Goal: Task Accomplishment & Management: Manage account settings

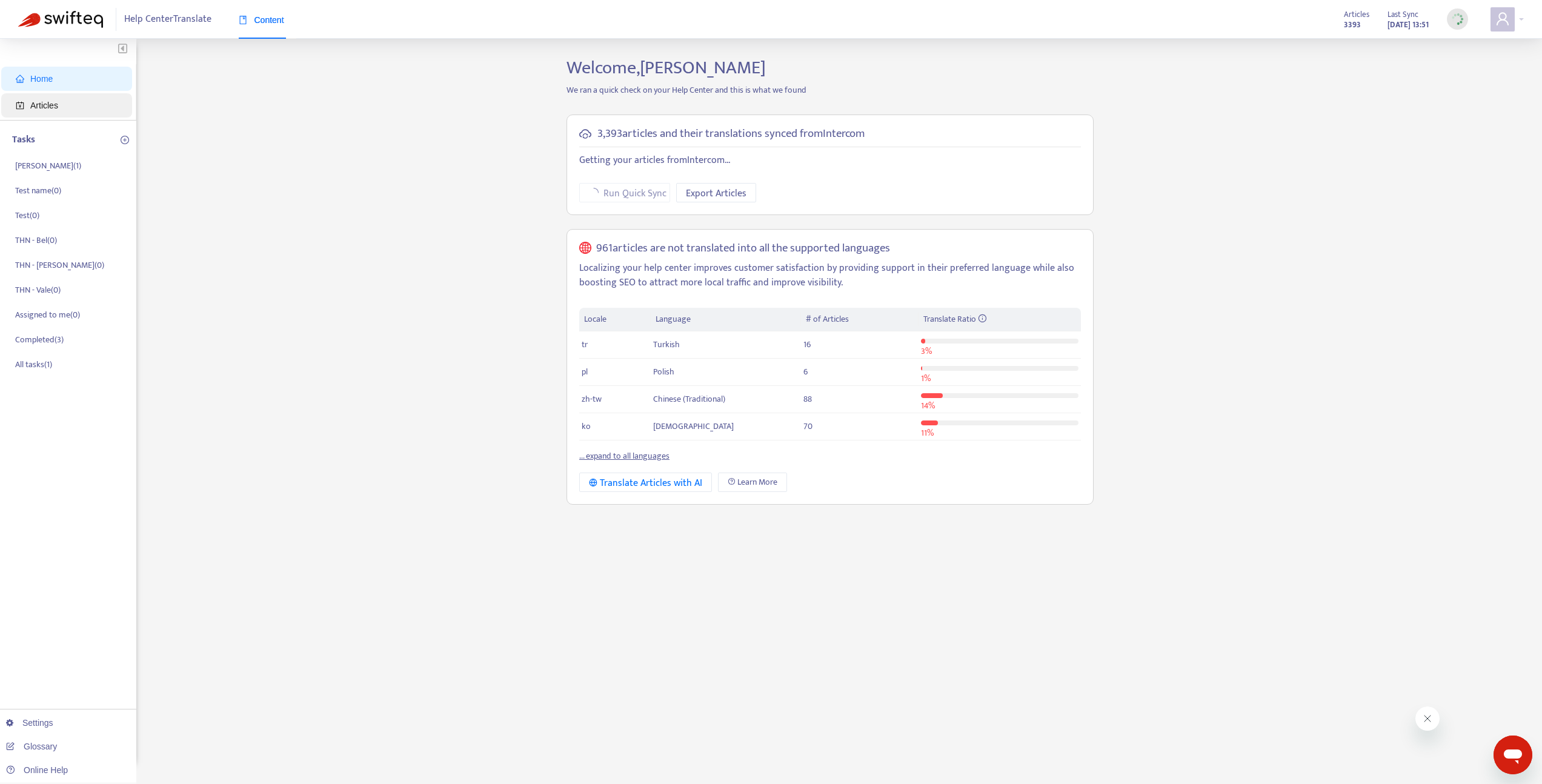
click at [65, 100] on span "Articles" at bounding box center [69, 105] width 107 height 24
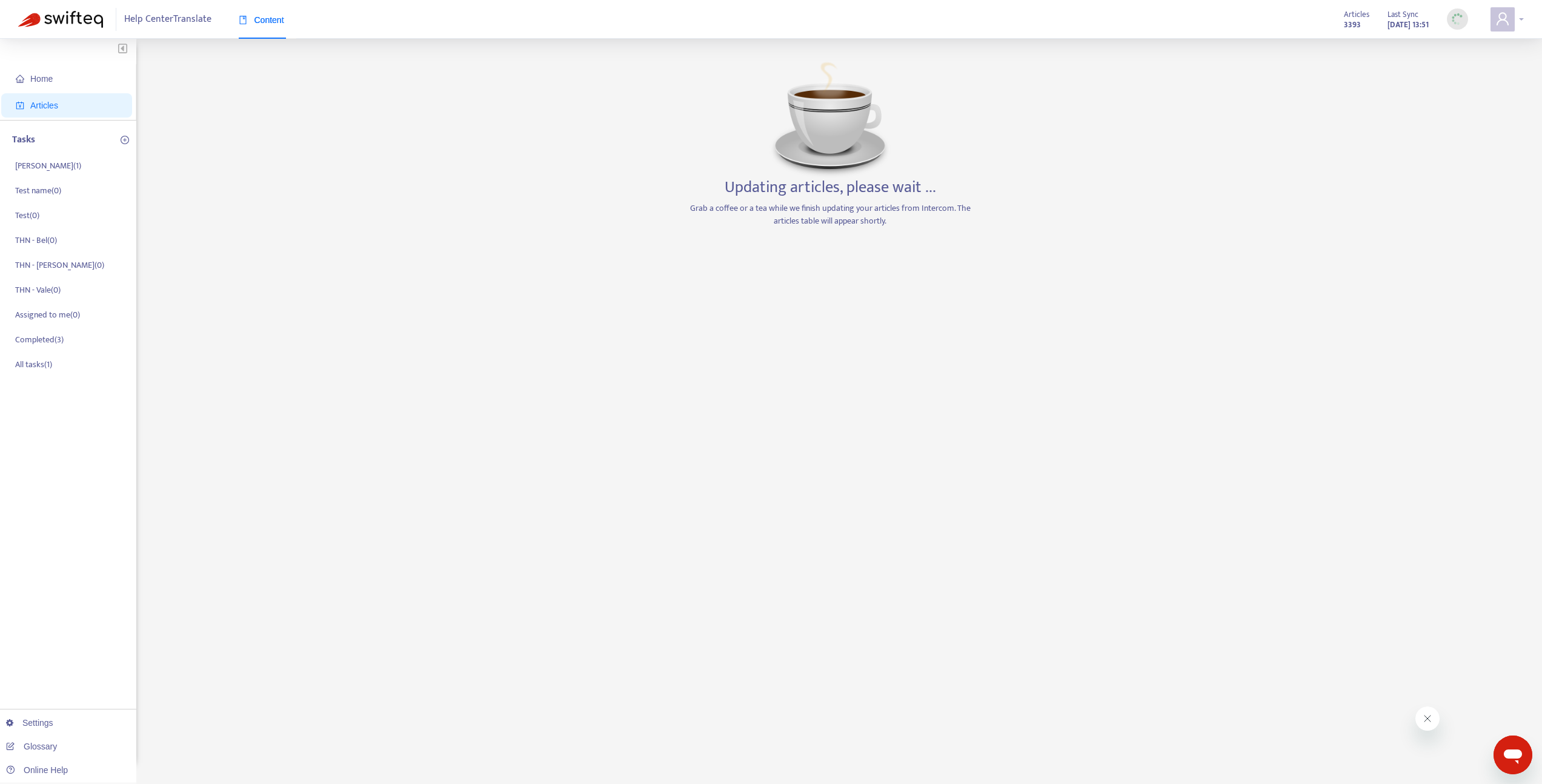
click at [1498, 22] on icon "user" at bounding box center [1502, 18] width 12 height 13
click at [1419, 185] on link "Logout" at bounding box center [1399, 192] width 40 height 14
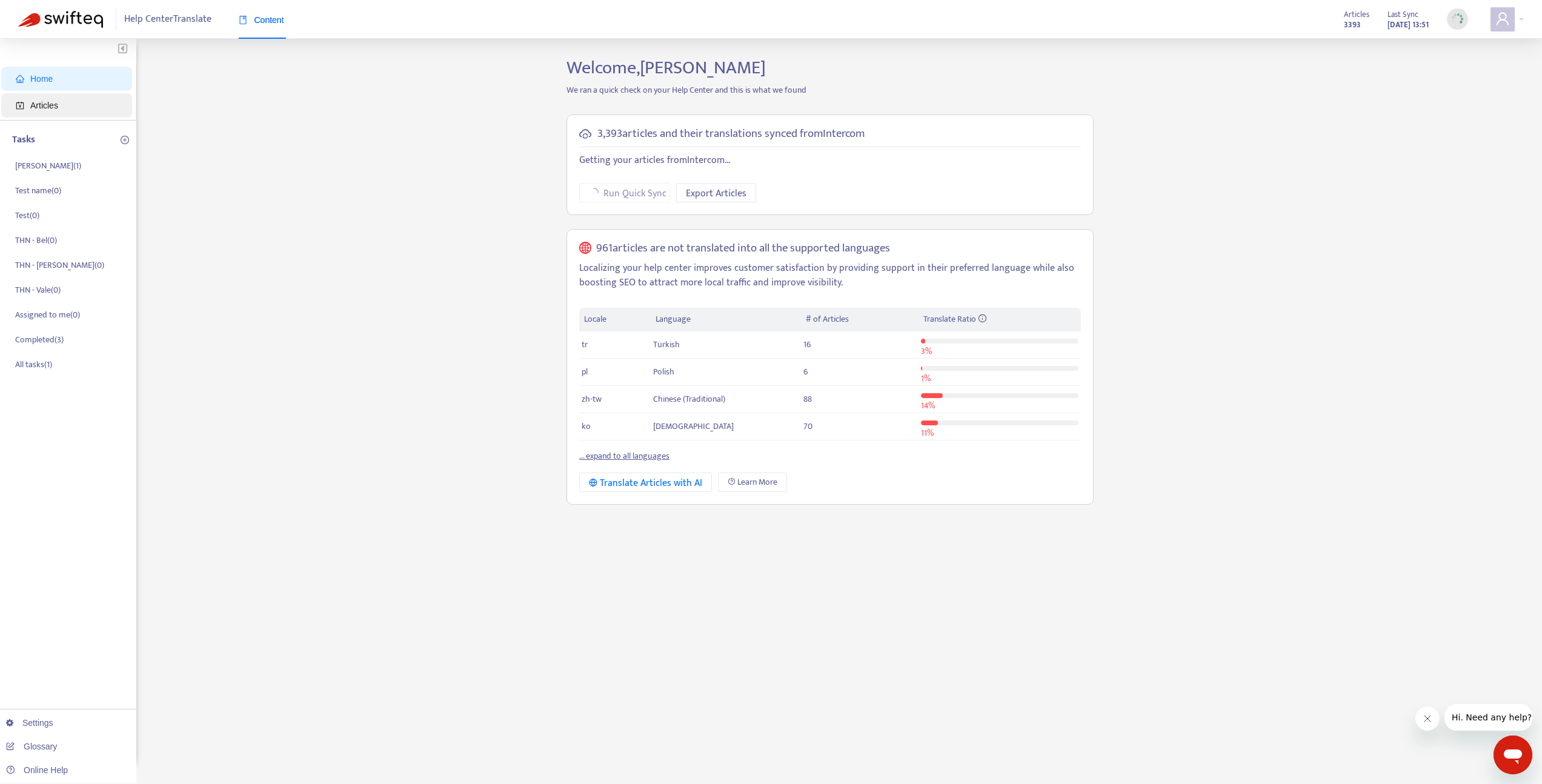
click at [84, 117] on span "Articles" at bounding box center [69, 105] width 107 height 24
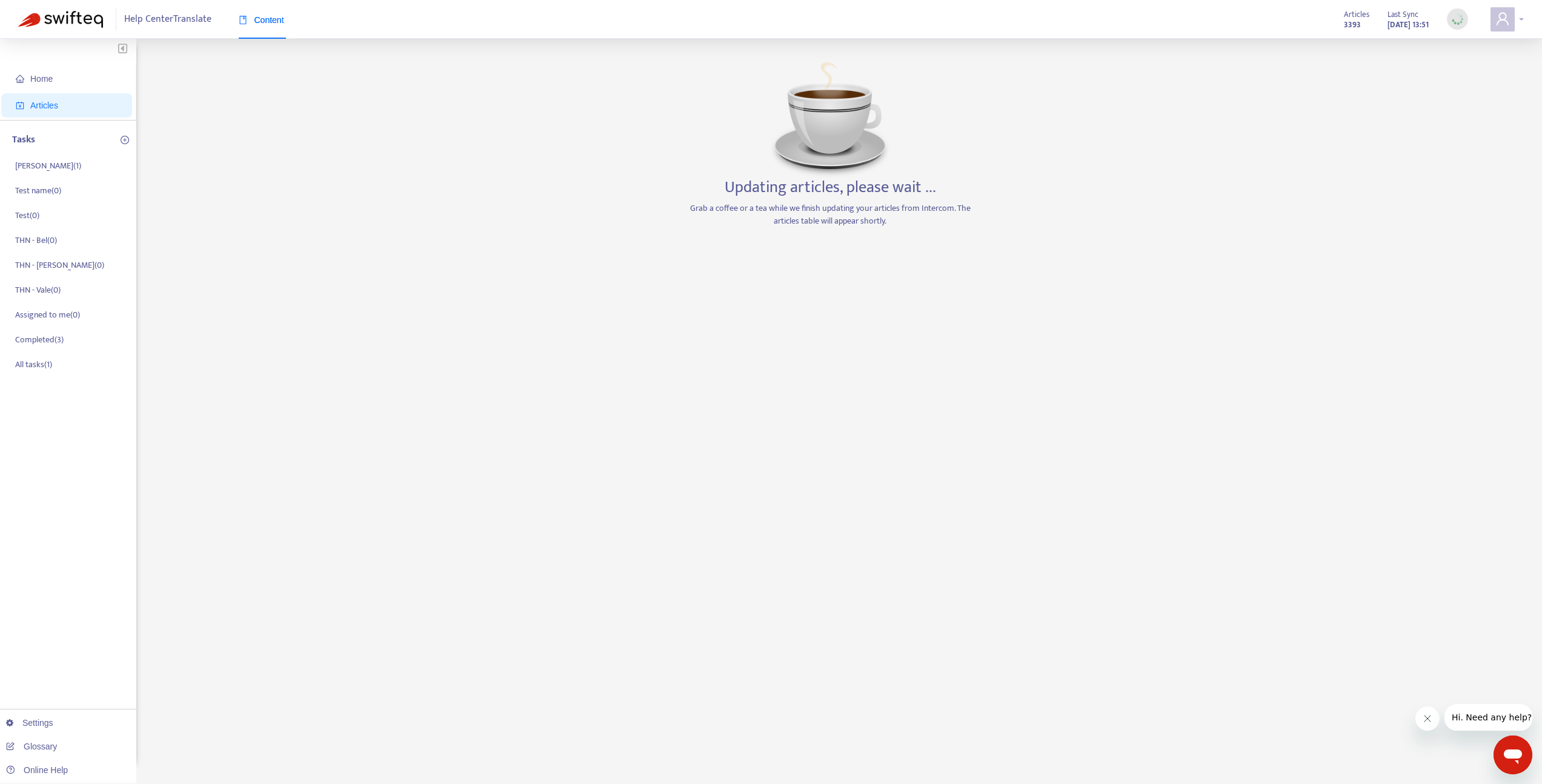
click at [1504, 19] on icon "user" at bounding box center [1503, 19] width 15 height 15
click at [1408, 185] on link "Logout" at bounding box center [1399, 192] width 40 height 14
